Goal: Transaction & Acquisition: Book appointment/travel/reservation

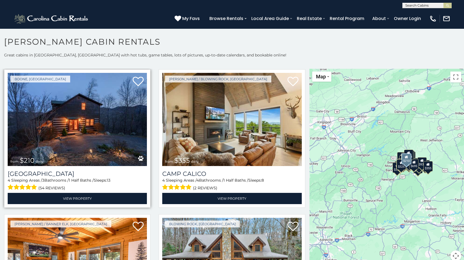
scroll to position [1726, 0]
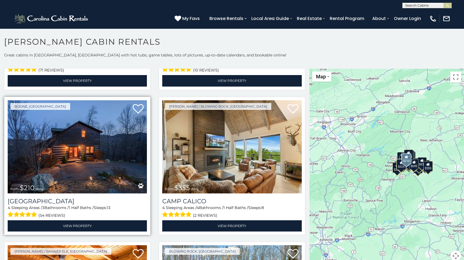
click at [98, 122] on img at bounding box center [77, 146] width 139 height 93
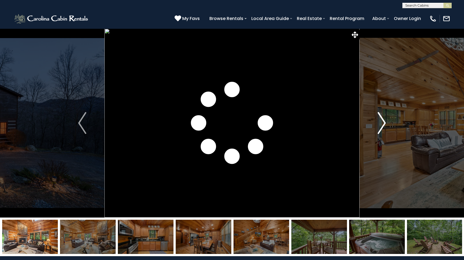
click at [380, 121] on img "Next" at bounding box center [382, 123] width 8 height 22
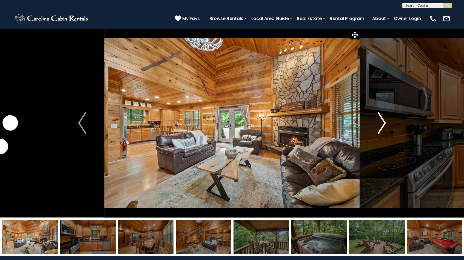
click at [380, 121] on img "Next" at bounding box center [382, 123] width 8 height 22
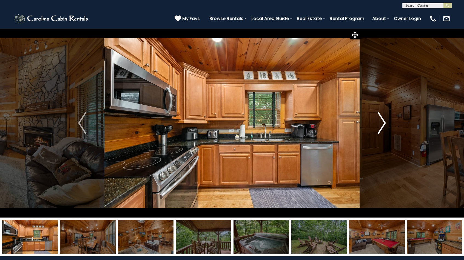
click at [380, 121] on img "Next" at bounding box center [382, 123] width 8 height 22
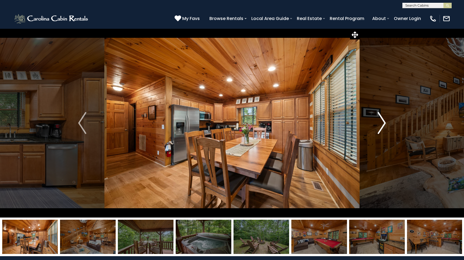
click at [380, 121] on img "Next" at bounding box center [382, 123] width 8 height 22
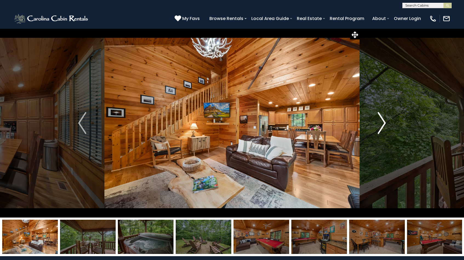
click at [380, 121] on img "Next" at bounding box center [382, 123] width 8 height 22
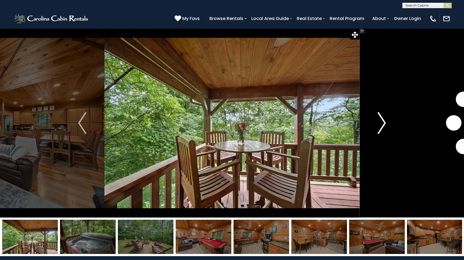
click at [380, 121] on img "Next" at bounding box center [382, 123] width 8 height 22
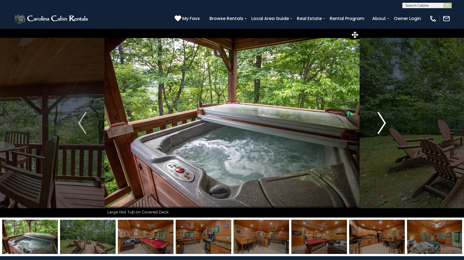
click at [380, 121] on img "Next" at bounding box center [382, 123] width 8 height 22
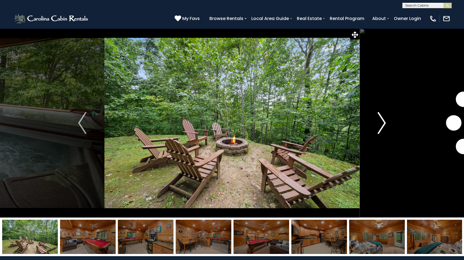
click at [380, 121] on img "Next" at bounding box center [382, 123] width 8 height 22
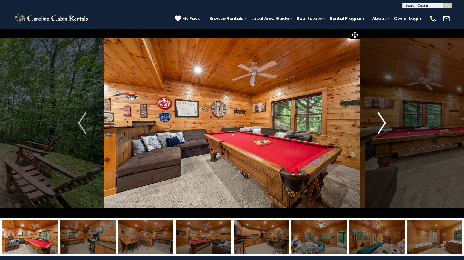
click at [380, 121] on img "Next" at bounding box center [382, 123] width 8 height 22
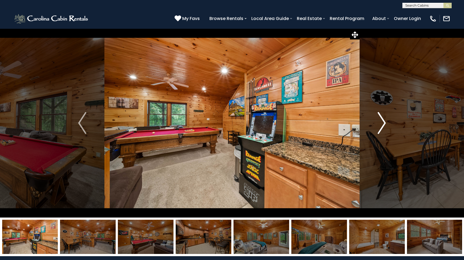
click at [380, 121] on img "Next" at bounding box center [382, 123] width 8 height 22
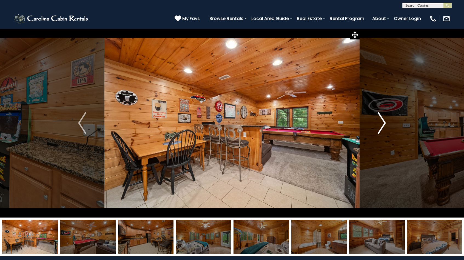
click at [380, 121] on img "Next" at bounding box center [382, 123] width 8 height 22
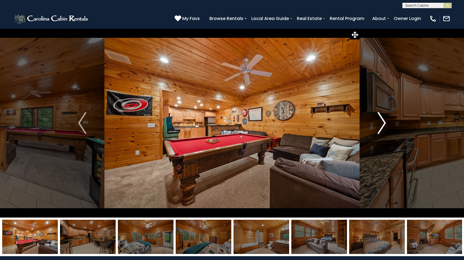
click at [380, 121] on img "Next" at bounding box center [382, 123] width 8 height 22
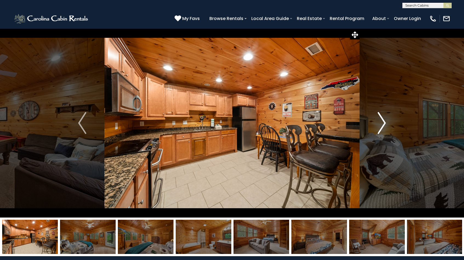
click at [380, 121] on img "Next" at bounding box center [382, 123] width 8 height 22
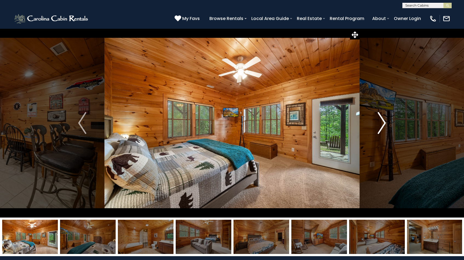
click at [380, 121] on img "Next" at bounding box center [382, 123] width 8 height 22
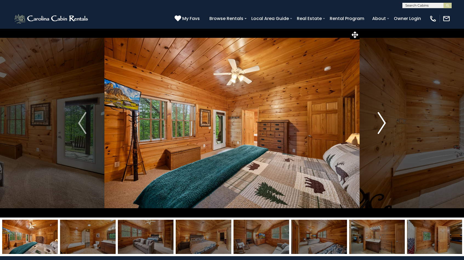
click at [380, 121] on img "Next" at bounding box center [382, 123] width 8 height 22
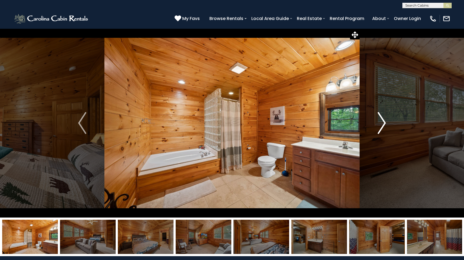
click at [380, 121] on img "Next" at bounding box center [382, 123] width 8 height 22
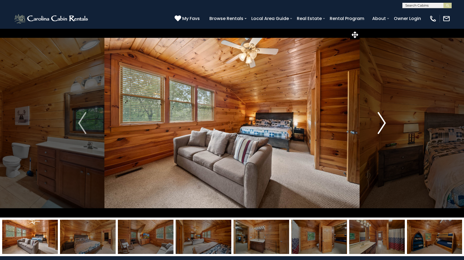
click at [380, 121] on img "Next" at bounding box center [382, 123] width 8 height 22
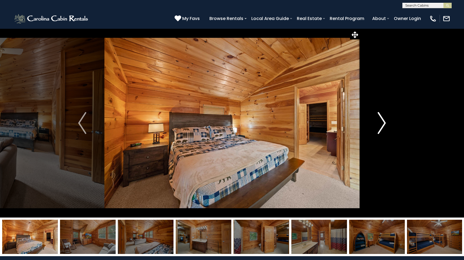
click at [380, 121] on img "Next" at bounding box center [382, 123] width 8 height 22
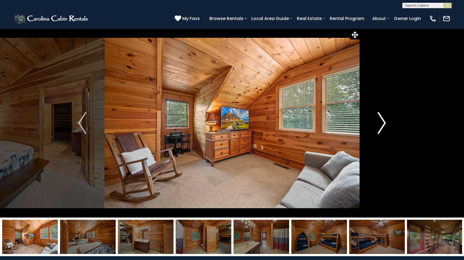
click at [380, 121] on img "Next" at bounding box center [382, 123] width 8 height 22
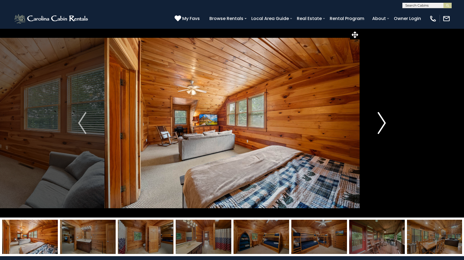
click at [380, 121] on img "Next" at bounding box center [382, 123] width 8 height 22
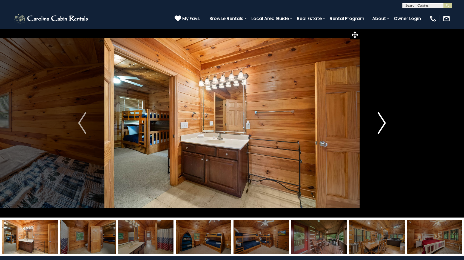
click at [380, 121] on img "Next" at bounding box center [382, 123] width 8 height 22
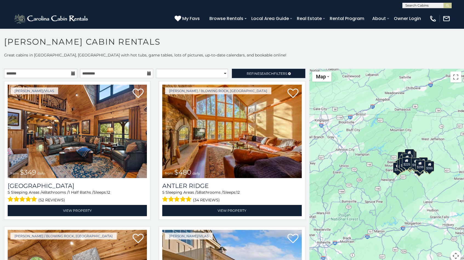
click at [259, 68] on div "**********" at bounding box center [232, 160] width 464 height 216
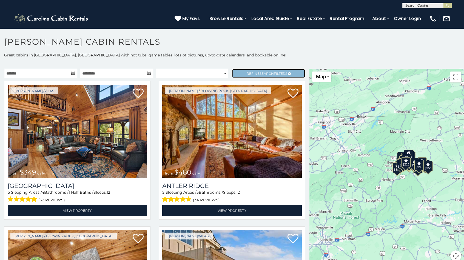
click at [259, 74] on span "Search" at bounding box center [266, 74] width 14 height 4
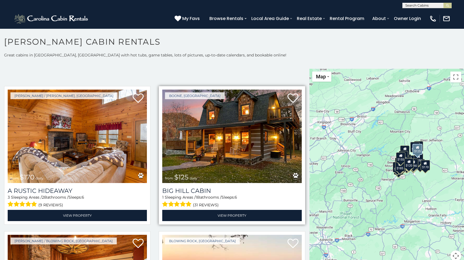
scroll to position [164, 0]
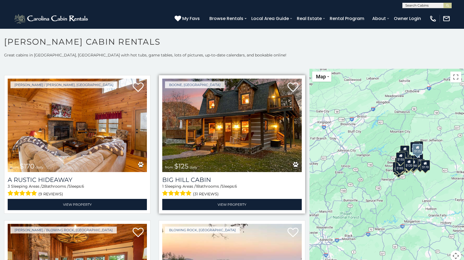
click at [251, 126] on img at bounding box center [231, 125] width 139 height 93
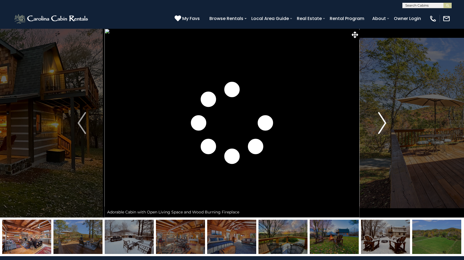
click at [384, 125] on img "Next" at bounding box center [382, 123] width 8 height 22
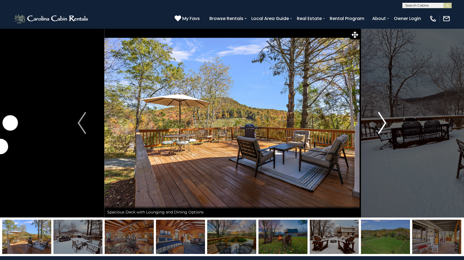
click at [384, 125] on img "Next" at bounding box center [382, 123] width 8 height 22
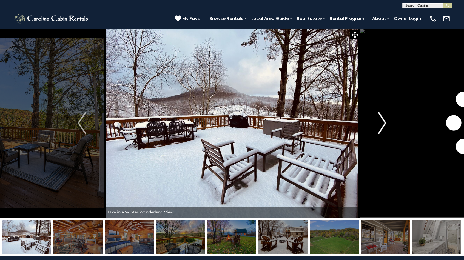
click at [384, 125] on img "Next" at bounding box center [382, 123] width 8 height 22
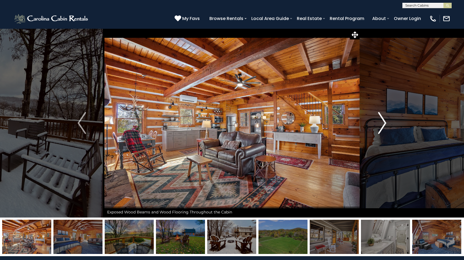
click at [384, 125] on img "Next" at bounding box center [382, 123] width 8 height 22
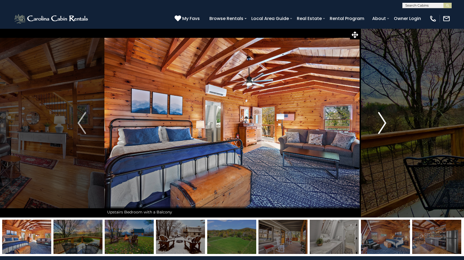
click at [384, 125] on img "Next" at bounding box center [382, 123] width 8 height 22
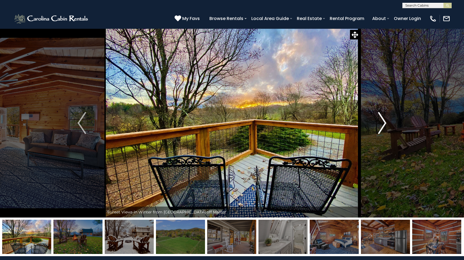
click at [384, 125] on img "Next" at bounding box center [382, 123] width 8 height 22
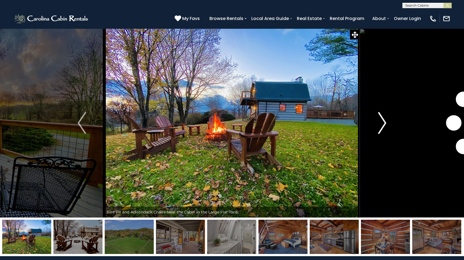
click at [384, 125] on img "Next" at bounding box center [382, 123] width 8 height 22
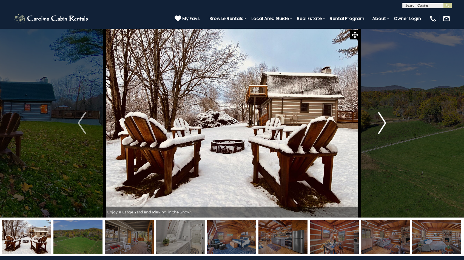
click at [384, 125] on img "Next" at bounding box center [382, 123] width 8 height 22
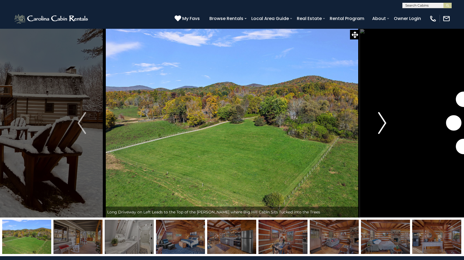
click at [384, 125] on img "Next" at bounding box center [382, 123] width 8 height 22
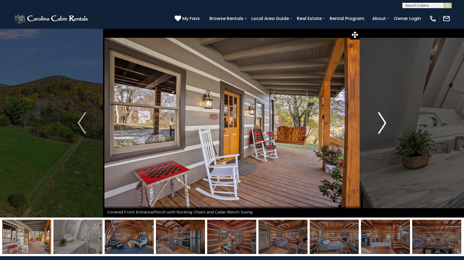
click at [384, 125] on img "Next" at bounding box center [382, 123] width 8 height 22
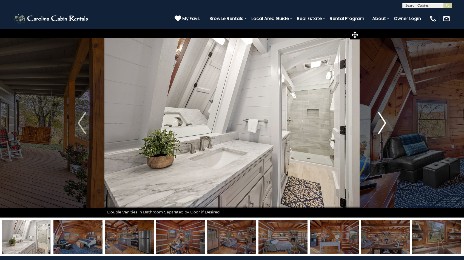
click at [389, 128] on button "Next" at bounding box center [381, 122] width 45 height 189
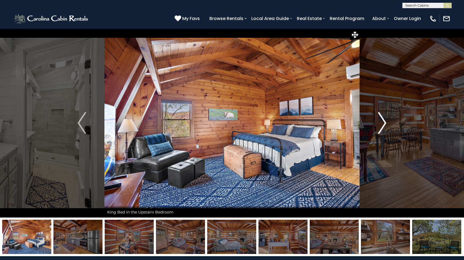
click at [380, 122] on img "Next" at bounding box center [382, 123] width 8 height 22
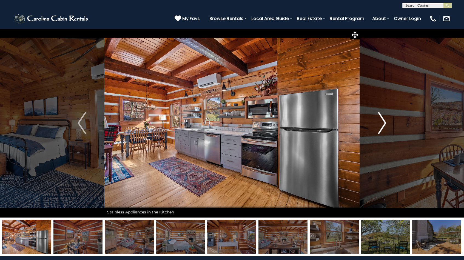
click at [380, 122] on img "Next" at bounding box center [382, 123] width 8 height 22
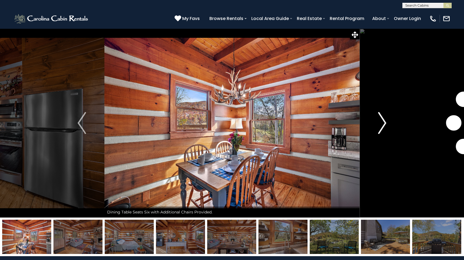
click at [380, 122] on img "Next" at bounding box center [382, 123] width 8 height 22
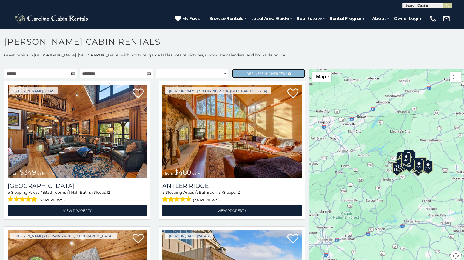
click at [265, 73] on span "Search" at bounding box center [266, 74] width 14 height 4
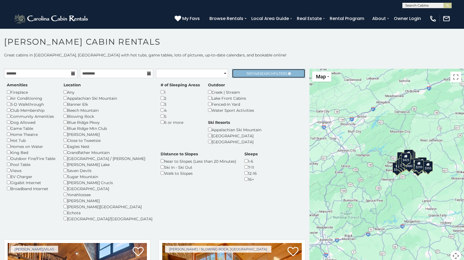
click at [278, 73] on span "Refine Search Filters" at bounding box center [267, 74] width 41 height 4
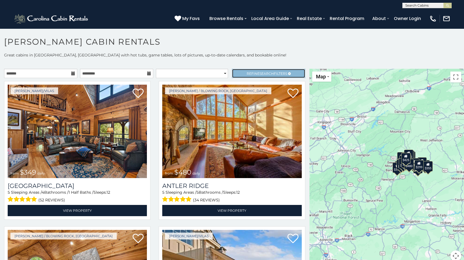
click at [270, 72] on span "Refine Search Filters" at bounding box center [267, 74] width 41 height 4
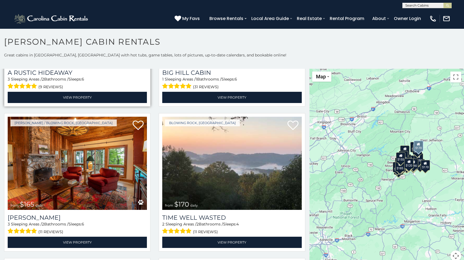
scroll to position [274, 0]
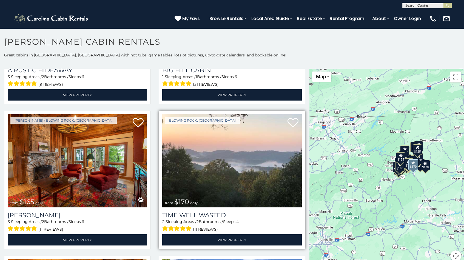
click at [246, 165] on img at bounding box center [231, 160] width 139 height 93
click at [215, 161] on img at bounding box center [231, 160] width 139 height 93
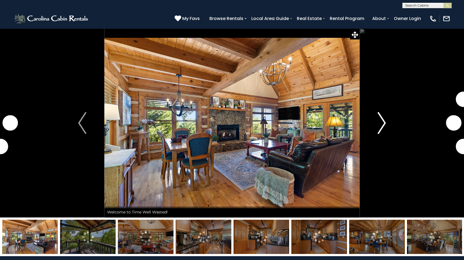
click at [381, 121] on img "Next" at bounding box center [382, 123] width 8 height 22
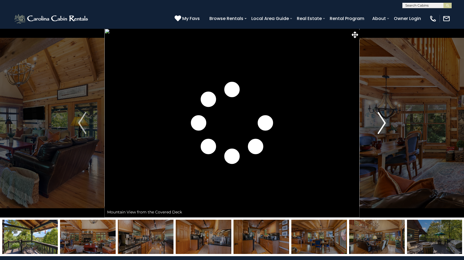
click at [381, 121] on img "Next" at bounding box center [382, 123] width 8 height 22
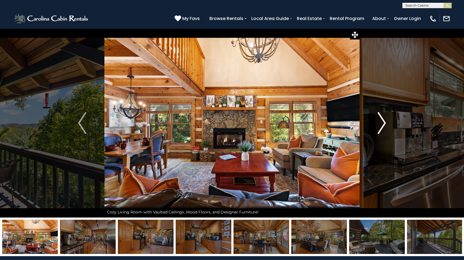
click at [381, 121] on img "Next" at bounding box center [382, 123] width 8 height 22
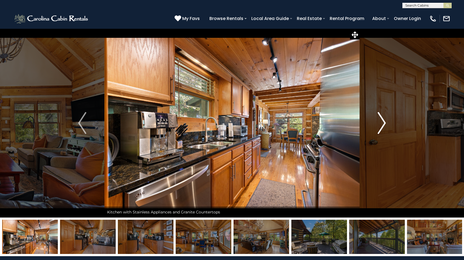
click at [381, 121] on img "Next" at bounding box center [382, 123] width 8 height 22
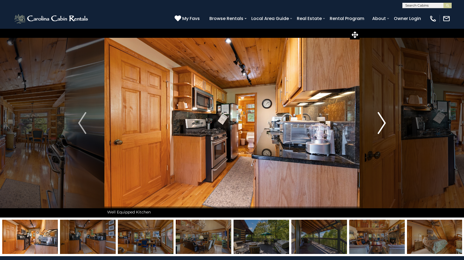
click at [381, 121] on img "Next" at bounding box center [382, 123] width 8 height 22
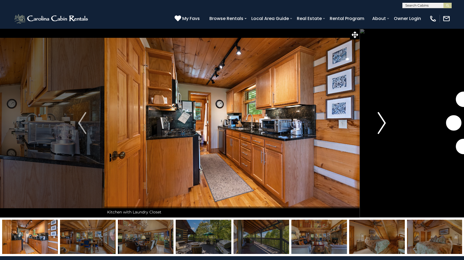
click at [381, 121] on img "Next" at bounding box center [382, 123] width 8 height 22
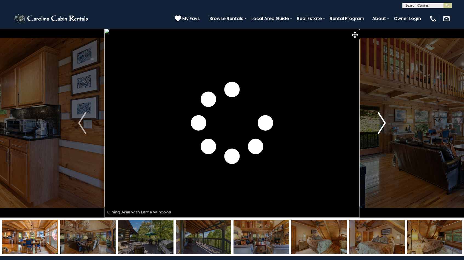
click at [381, 121] on img "Next" at bounding box center [382, 123] width 8 height 22
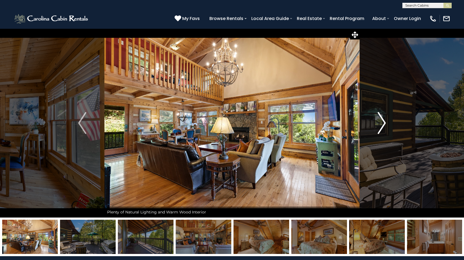
click at [381, 121] on img "Next" at bounding box center [382, 123] width 8 height 22
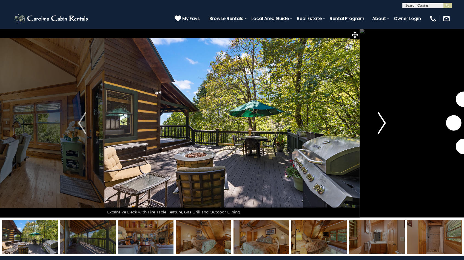
click at [381, 121] on img "Next" at bounding box center [382, 123] width 8 height 22
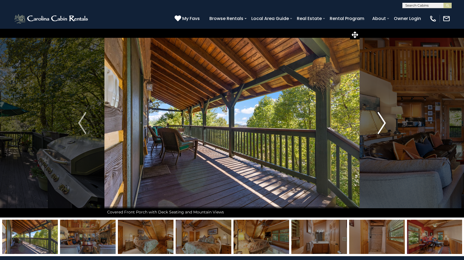
click at [381, 121] on img "Next" at bounding box center [382, 123] width 8 height 22
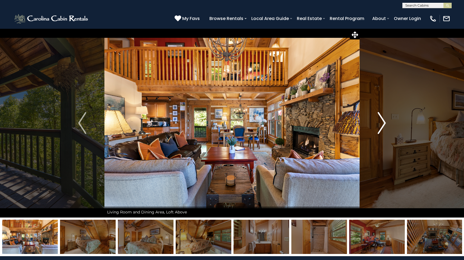
click at [381, 121] on img "Next" at bounding box center [382, 123] width 8 height 22
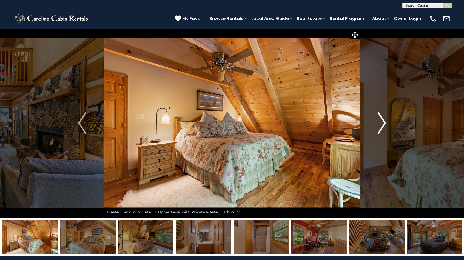
click at [381, 121] on img "Next" at bounding box center [382, 123] width 8 height 22
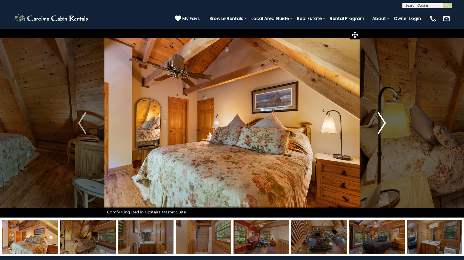
click at [381, 121] on img "Next" at bounding box center [382, 123] width 8 height 22
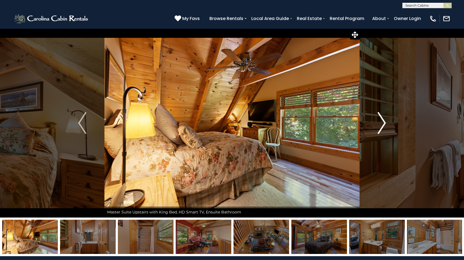
click at [381, 121] on img "Next" at bounding box center [382, 123] width 8 height 22
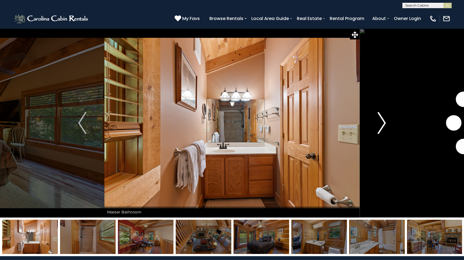
click at [381, 121] on img "Next" at bounding box center [382, 123] width 8 height 22
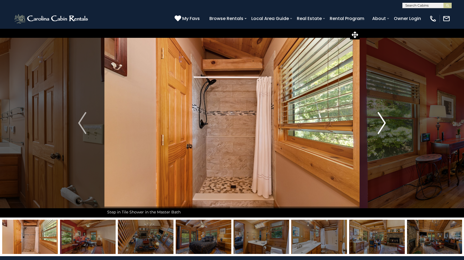
click at [381, 121] on img "Next" at bounding box center [382, 123] width 8 height 22
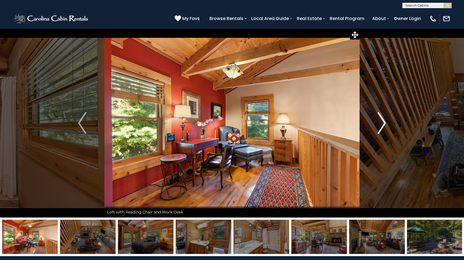
click at [381, 121] on img "Next" at bounding box center [382, 123] width 8 height 22
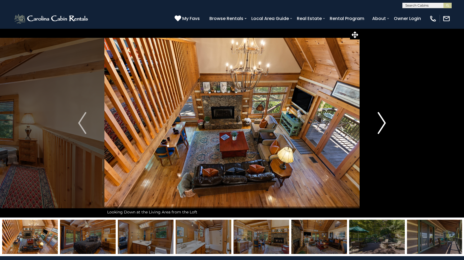
click at [381, 121] on img "Next" at bounding box center [382, 123] width 8 height 22
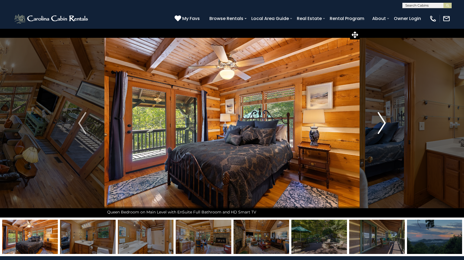
click at [381, 121] on img "Next" at bounding box center [382, 123] width 8 height 22
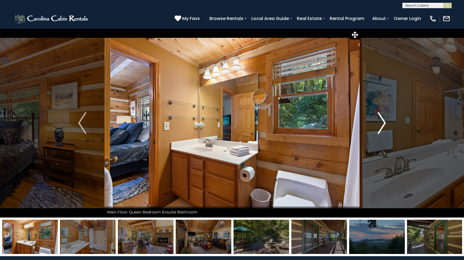
click at [381, 121] on img "Next" at bounding box center [382, 123] width 8 height 22
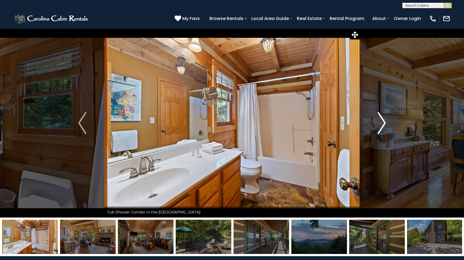
click at [381, 121] on img "Next" at bounding box center [382, 123] width 8 height 22
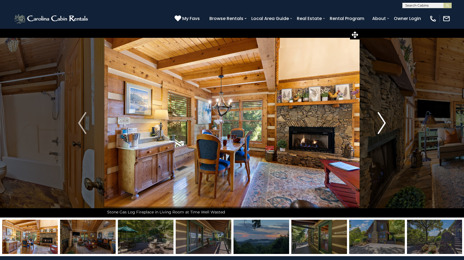
click at [381, 121] on img "Next" at bounding box center [382, 123] width 8 height 22
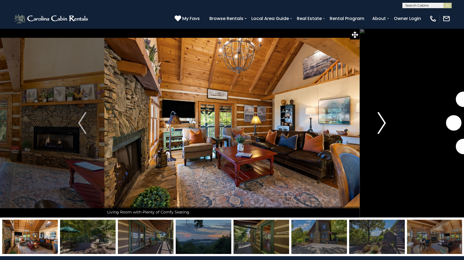
click at [381, 121] on img "Next" at bounding box center [382, 123] width 8 height 22
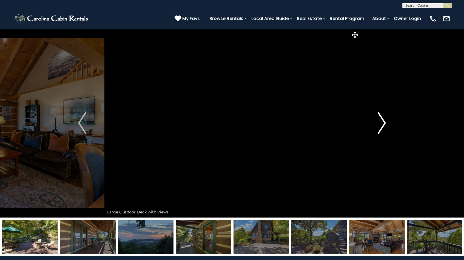
click at [381, 121] on img "Next" at bounding box center [382, 123] width 8 height 22
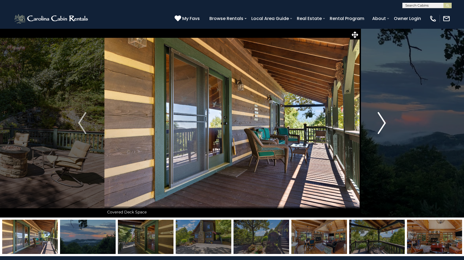
click at [381, 121] on img "Next" at bounding box center [382, 123] width 8 height 22
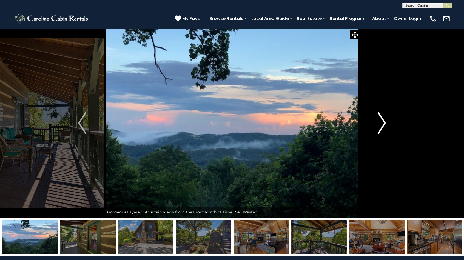
click at [381, 121] on img "Next" at bounding box center [382, 123] width 8 height 22
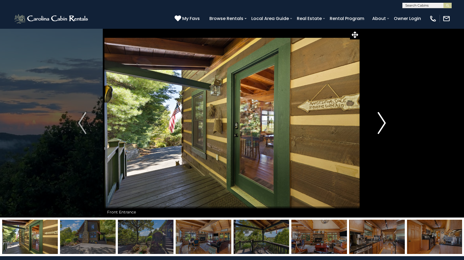
click at [381, 121] on img "Next" at bounding box center [382, 123] width 8 height 22
